Goal: Book appointment/travel/reservation

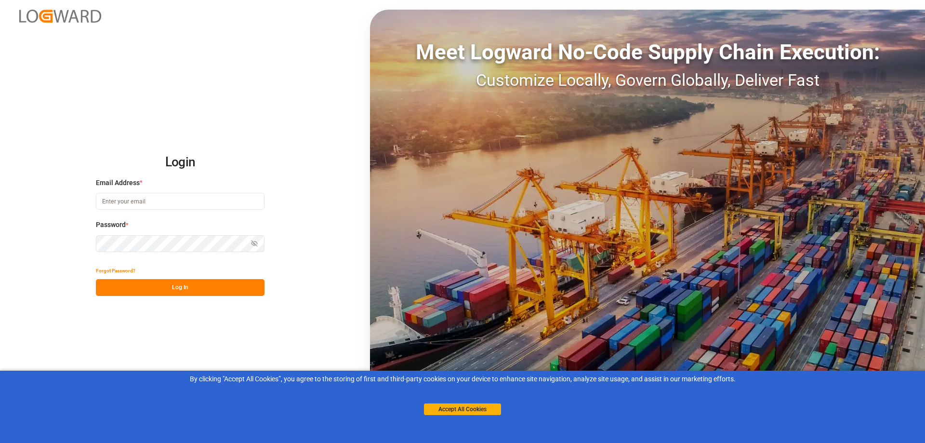
type input "[EMAIL_ADDRESS][DOMAIN_NAME]"
click at [195, 289] on button "Log In" at bounding box center [180, 287] width 169 height 17
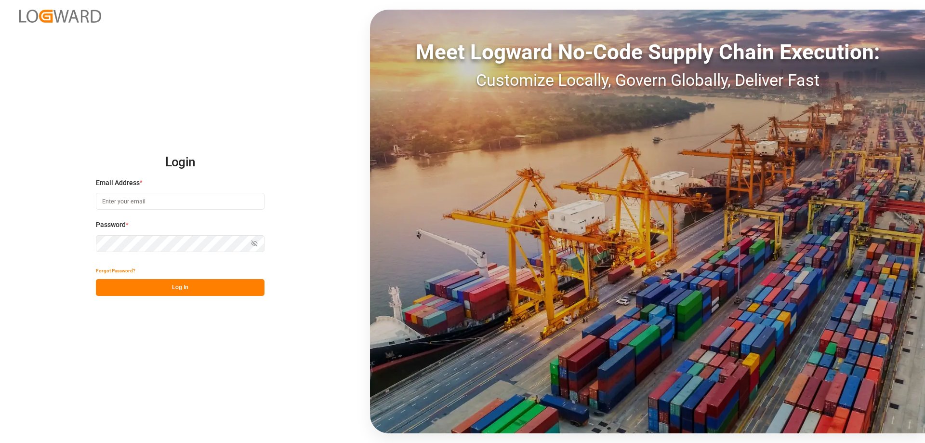
type input "[EMAIL_ADDRESS][DOMAIN_NAME]"
click at [188, 286] on button "Log In" at bounding box center [180, 287] width 169 height 17
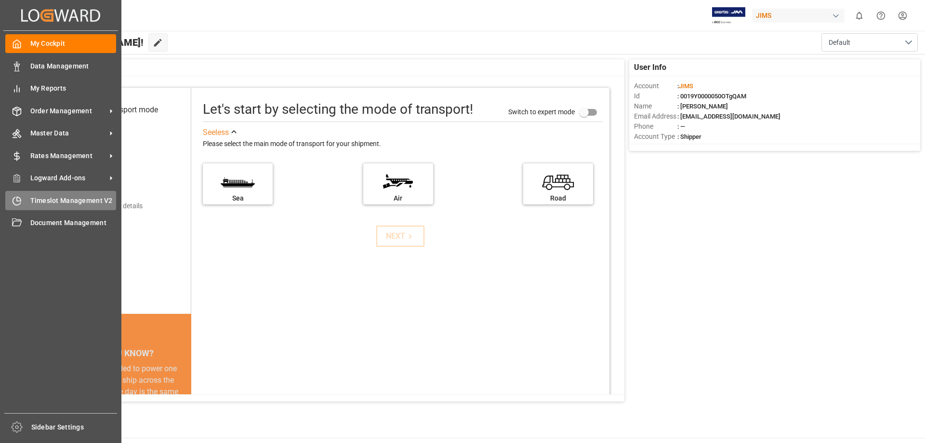
click at [48, 197] on span "Timeslot Management V2" at bounding box center [73, 201] width 86 height 10
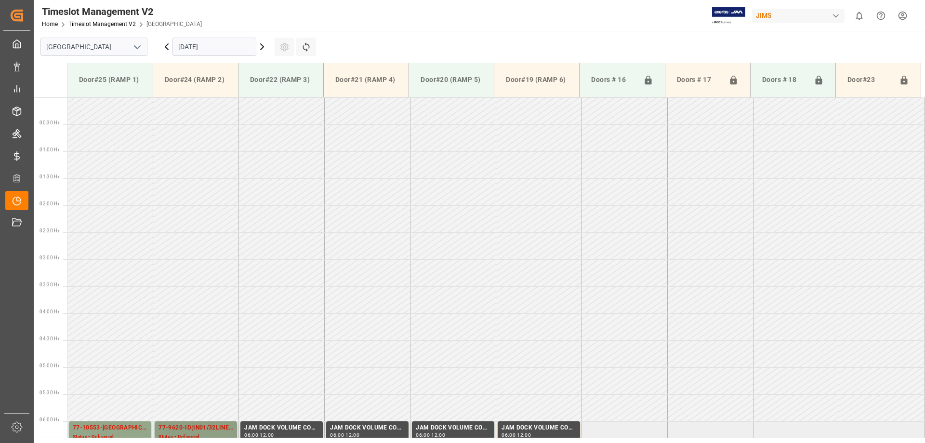
scroll to position [426, 0]
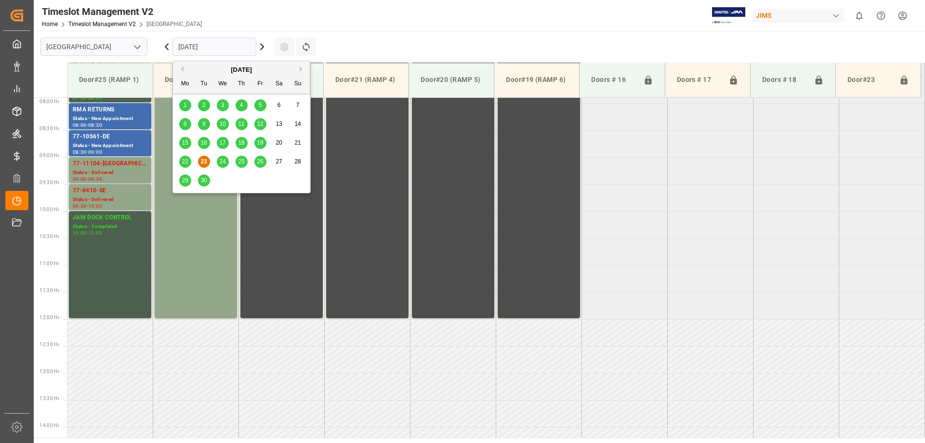
click at [231, 44] on input "23.09.2025" at bounding box center [215, 47] width 84 height 18
click at [221, 162] on span "24" at bounding box center [222, 161] width 6 height 7
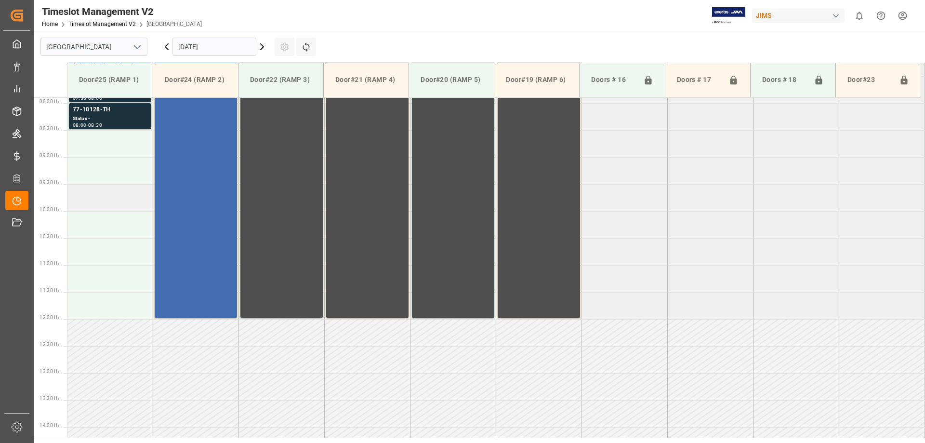
scroll to position [330, 0]
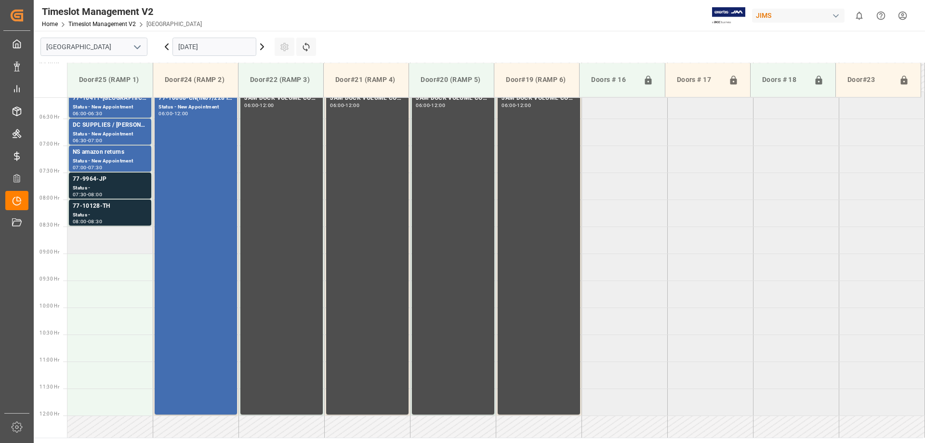
click at [96, 243] on td at bounding box center [110, 240] width 86 height 27
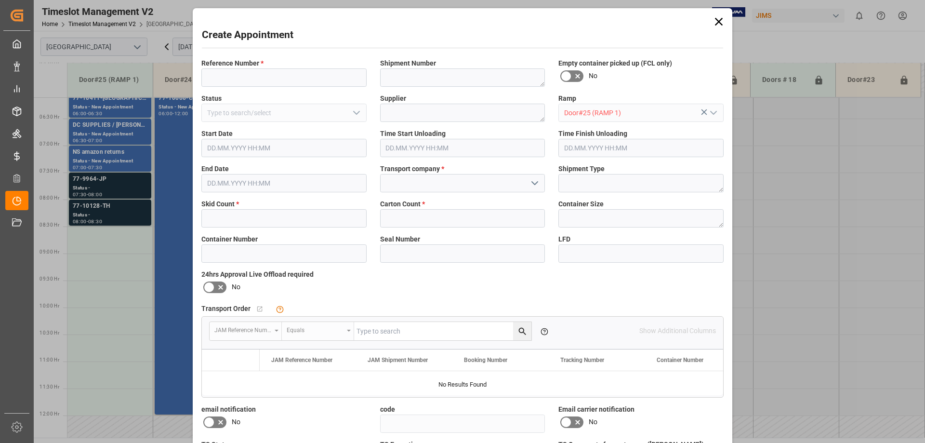
type input "24.09.2025 08:30"
type input "24.09.2025 09:00"
click at [263, 73] on input at bounding box center [283, 77] width 165 height 18
type input "77-10757-US"
click at [446, 75] on textarea at bounding box center [462, 77] width 165 height 18
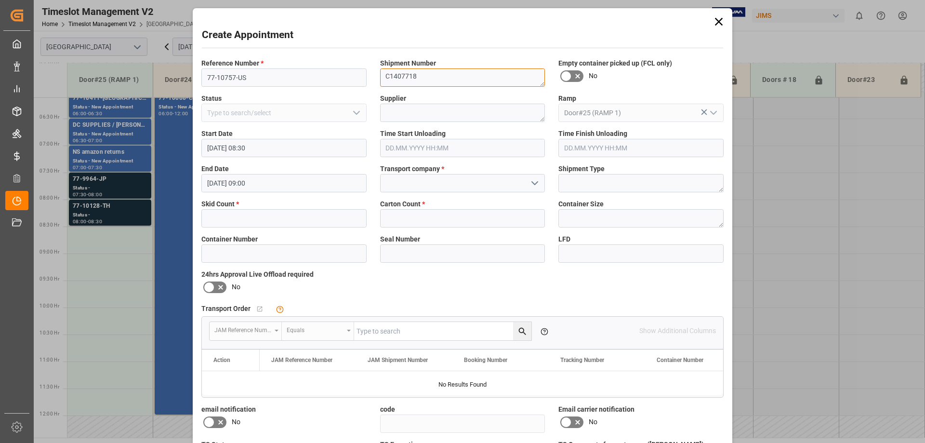
type textarea "C1407718"
click at [243, 218] on input "text" at bounding box center [283, 218] width 165 height 18
type input "1"
type input "29"
click at [417, 176] on input at bounding box center [462, 183] width 165 height 18
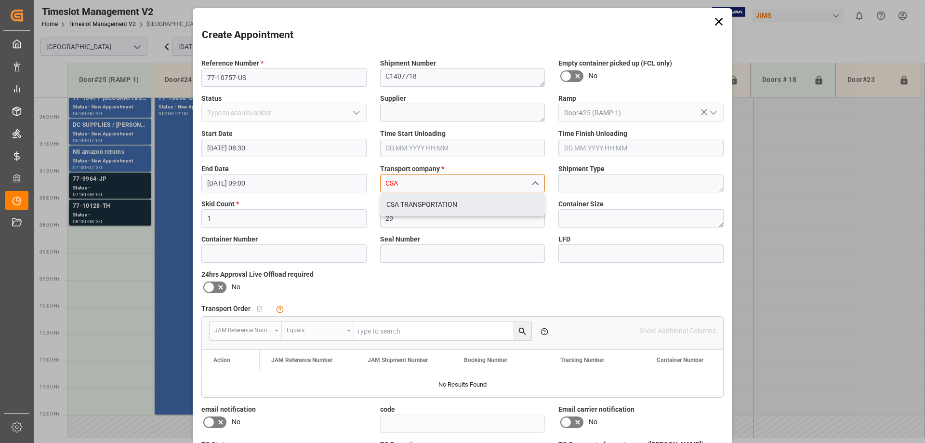
drag, startPoint x: 415, startPoint y: 201, endPoint x: 407, endPoint y: 211, distance: 12.3
click at [415, 202] on div "CSA TRANSPORTATION" at bounding box center [463, 205] width 164 height 22
type input "CSA TRANSPORTATION"
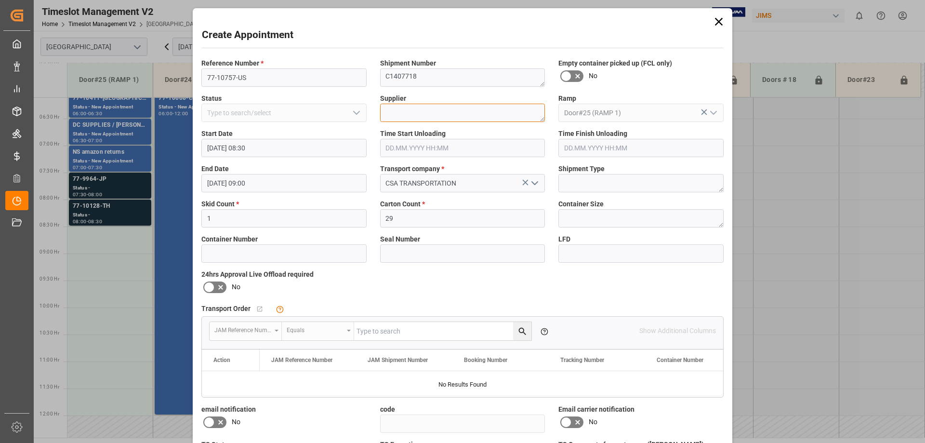
click at [431, 116] on textarea at bounding box center [462, 113] width 165 height 18
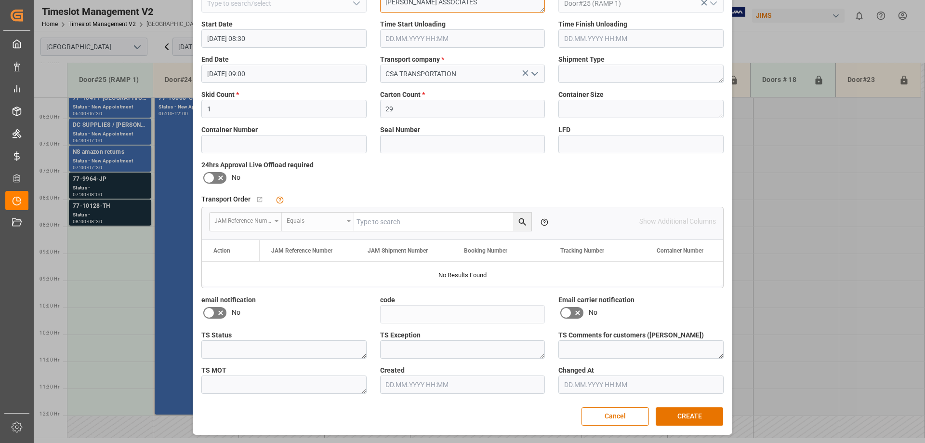
type textarea "WL GORE ASSOCIATES"
click at [209, 315] on icon at bounding box center [209, 313] width 12 height 12
click at [0, 0] on input "checkbox" at bounding box center [0, 0] width 0 height 0
click at [569, 312] on icon at bounding box center [567, 313] width 12 height 12
click at [0, 0] on input "checkbox" at bounding box center [0, 0] width 0 height 0
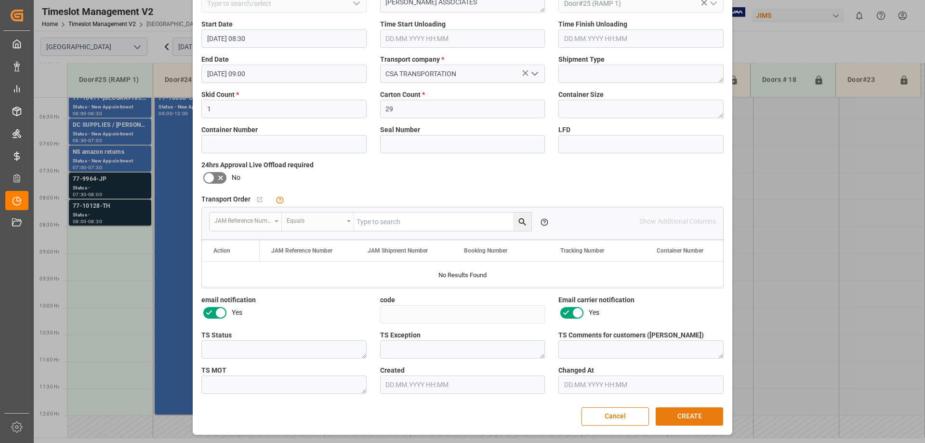
click at [694, 419] on button "CREATE" at bounding box center [689, 416] width 67 height 18
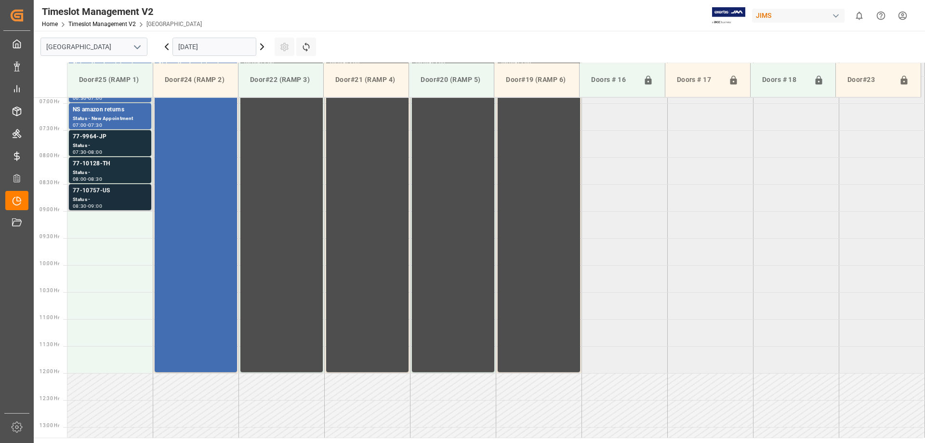
scroll to position [276, 0]
